Goal: Find specific page/section: Find specific page/section

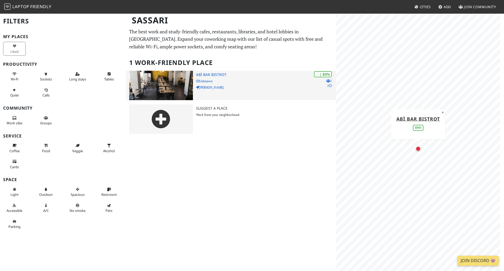
click at [214, 74] on h3 "Abì bar bistrot" at bounding box center [266, 74] width 140 height 4
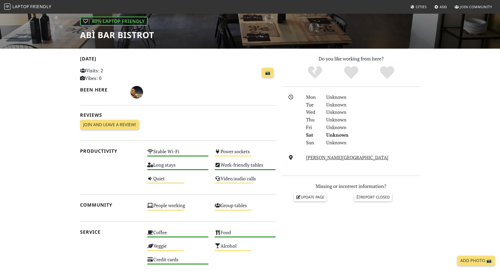
scroll to position [74, 0]
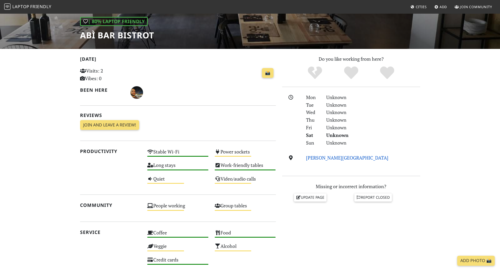
click at [333, 159] on link "[PERSON_NAME][GEOGRAPHIC_DATA]" at bounding box center [347, 157] width 82 height 6
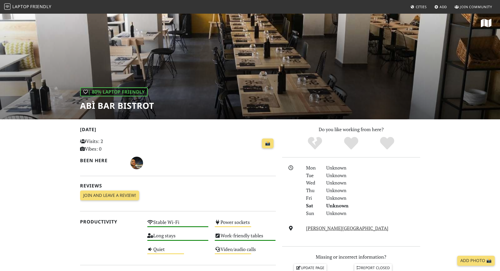
scroll to position [3, 0]
